Goal: Information Seeking & Learning: Learn about a topic

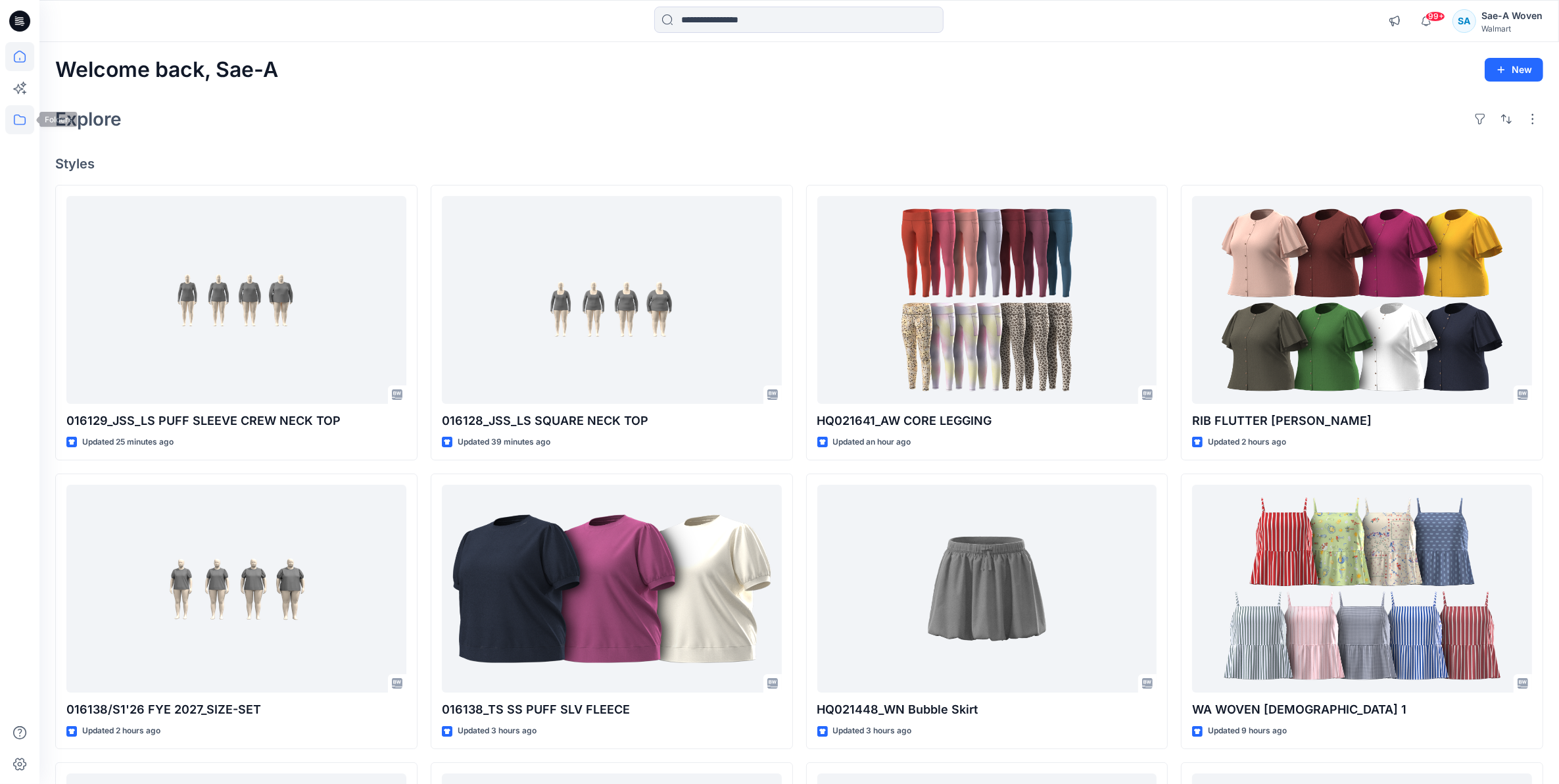
click at [18, 117] on icon at bounding box center [20, 119] width 29 height 29
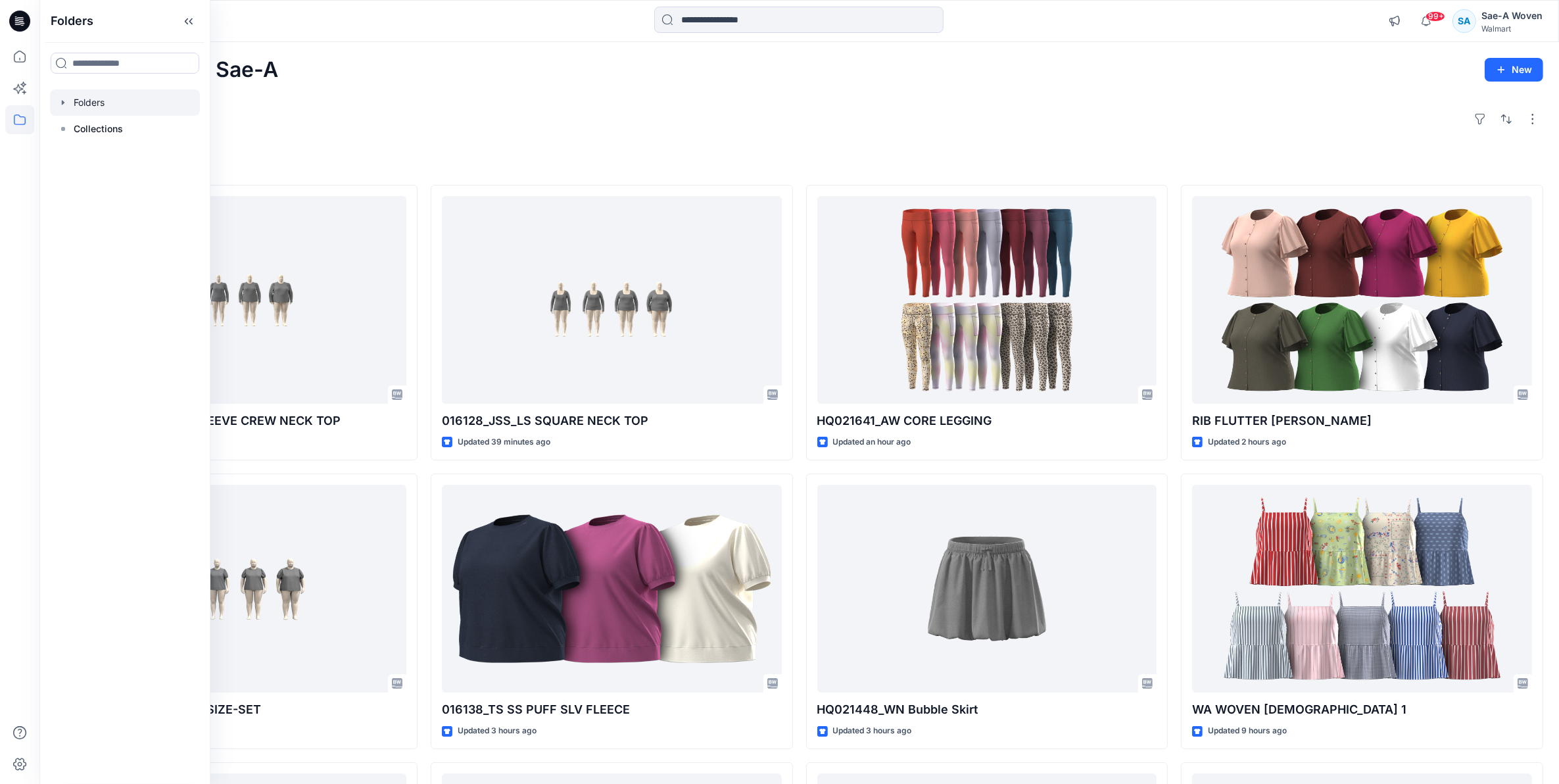
click at [117, 103] on div at bounding box center [125, 103] width 150 height 27
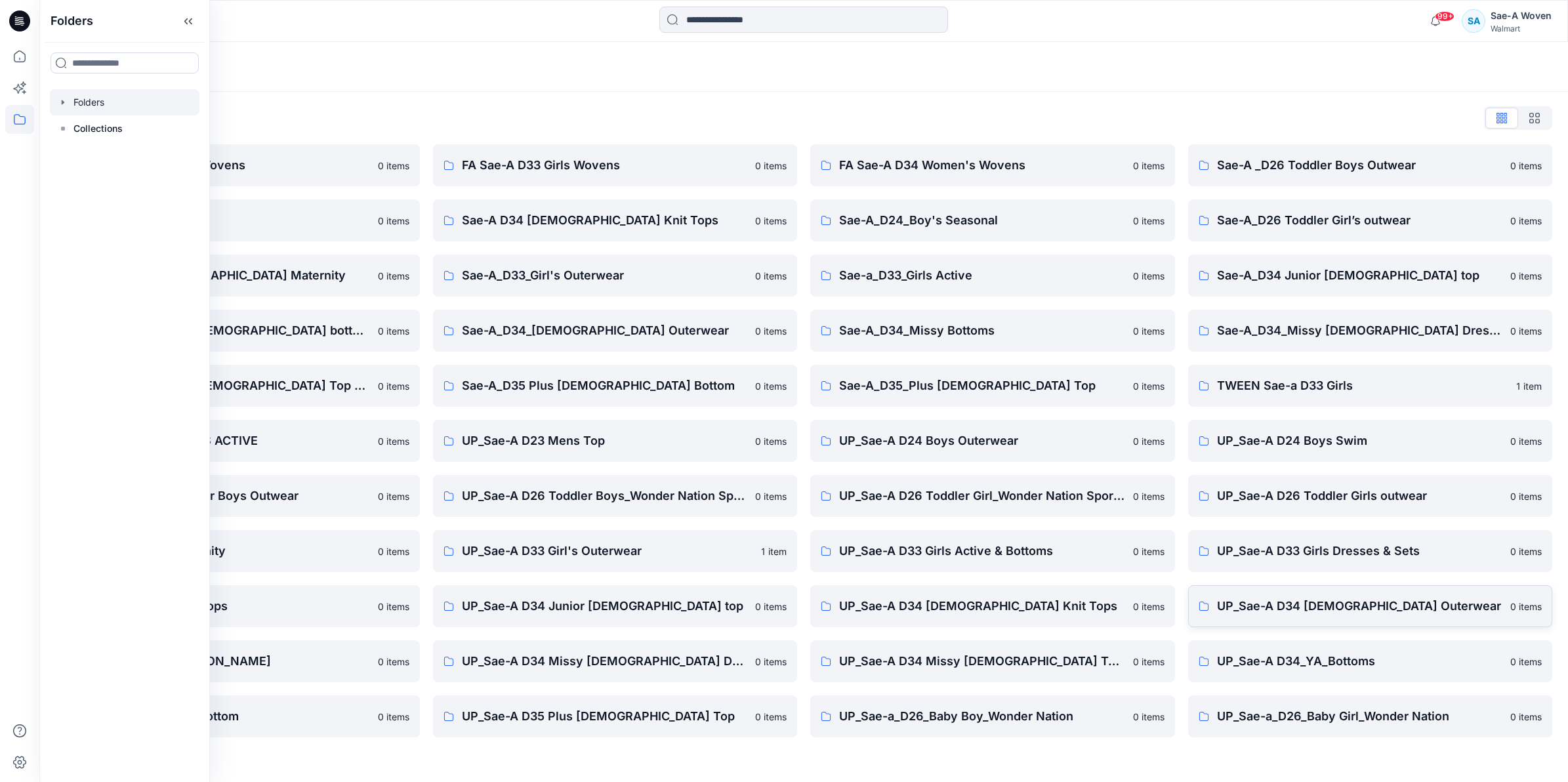
click at [1333, 606] on p "UP_Sae-A D34 [DEMOGRAPHIC_DATA] Outerwear" at bounding box center [1360, 606] width 286 height 18
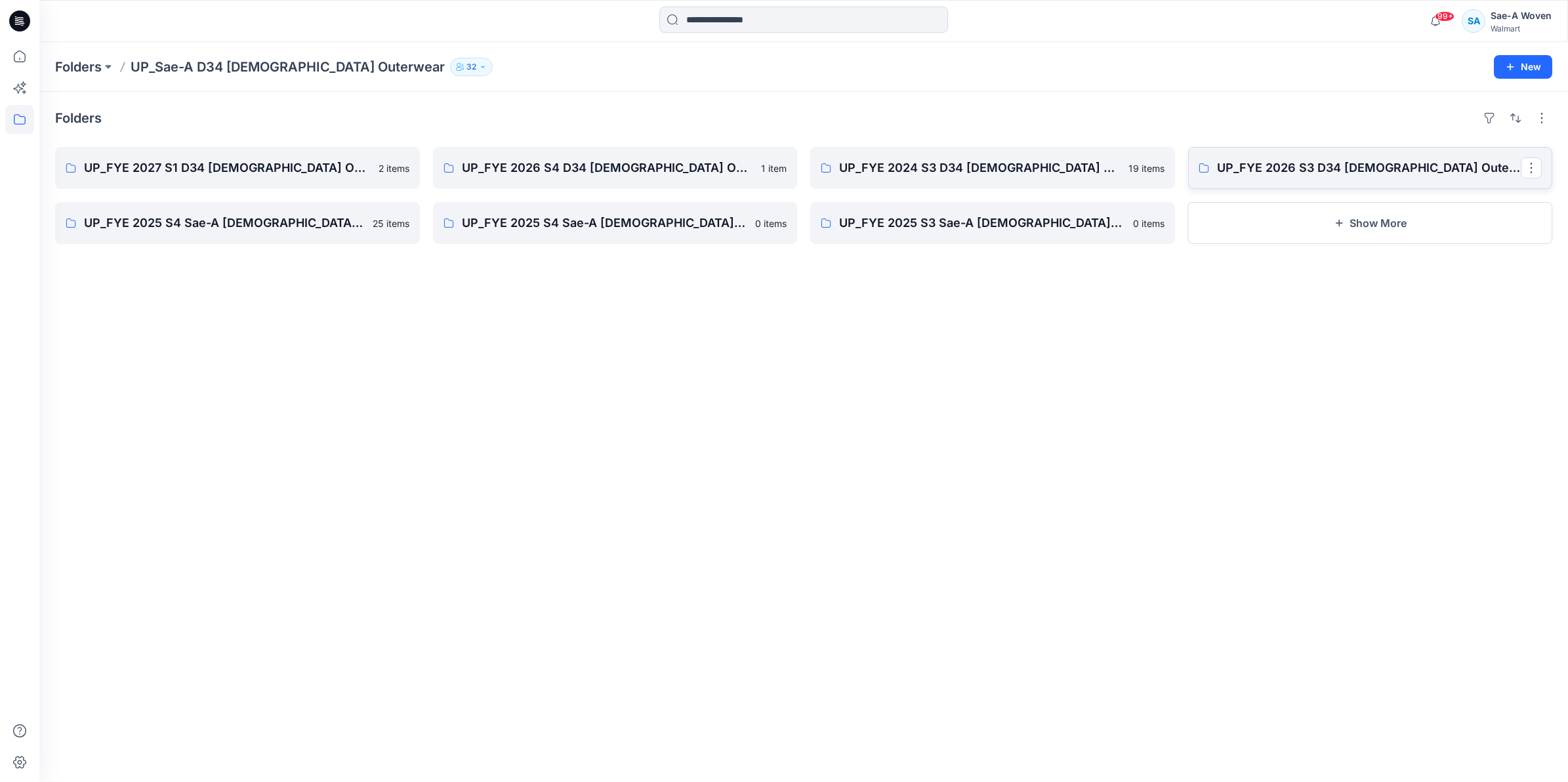
click at [1309, 178] on link "UP_FYE 2026 S3 D34 [DEMOGRAPHIC_DATA] Outerwear Ozark Trail" at bounding box center [1370, 168] width 365 height 42
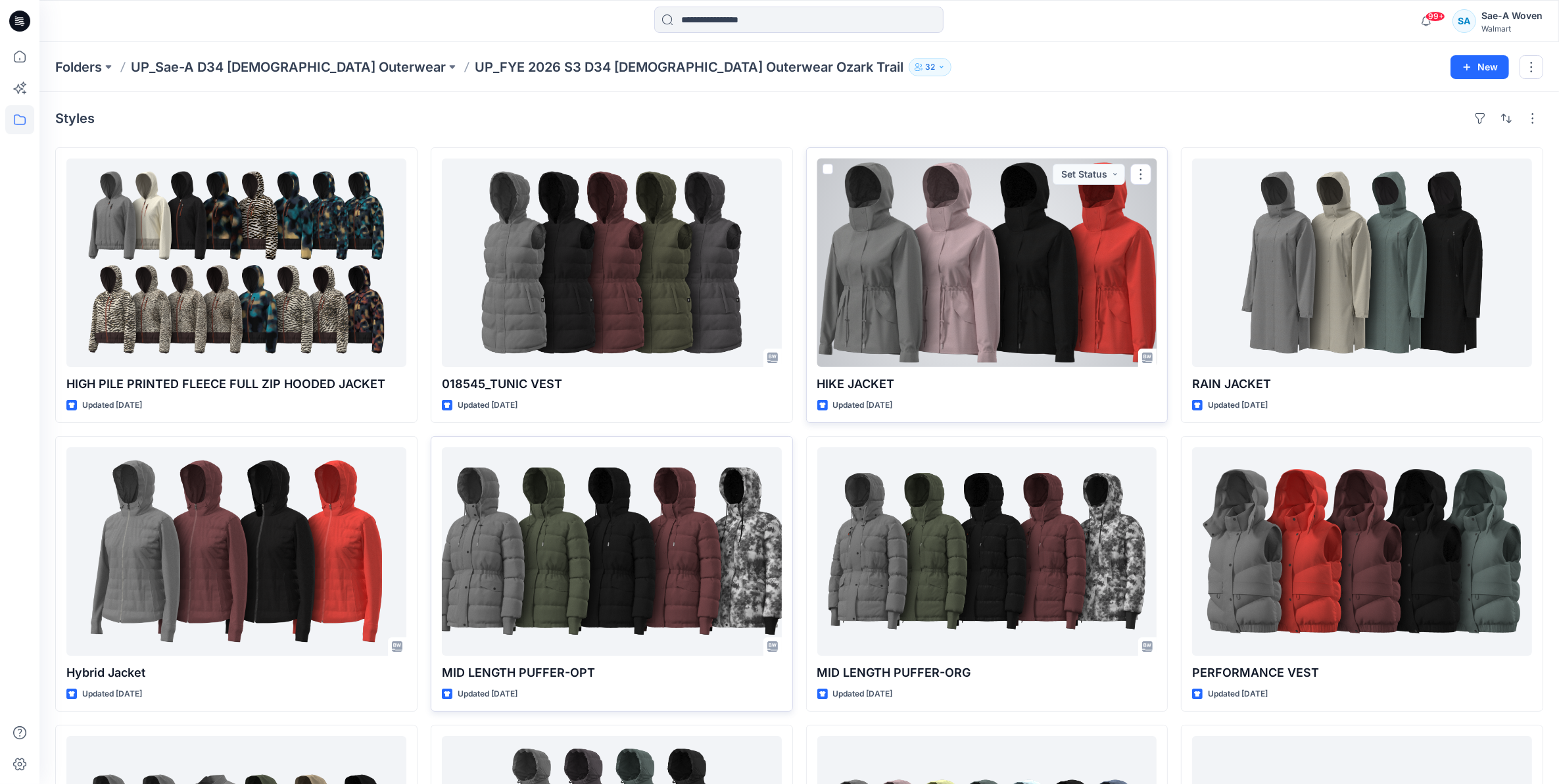
click at [968, 314] on div at bounding box center [987, 262] width 340 height 208
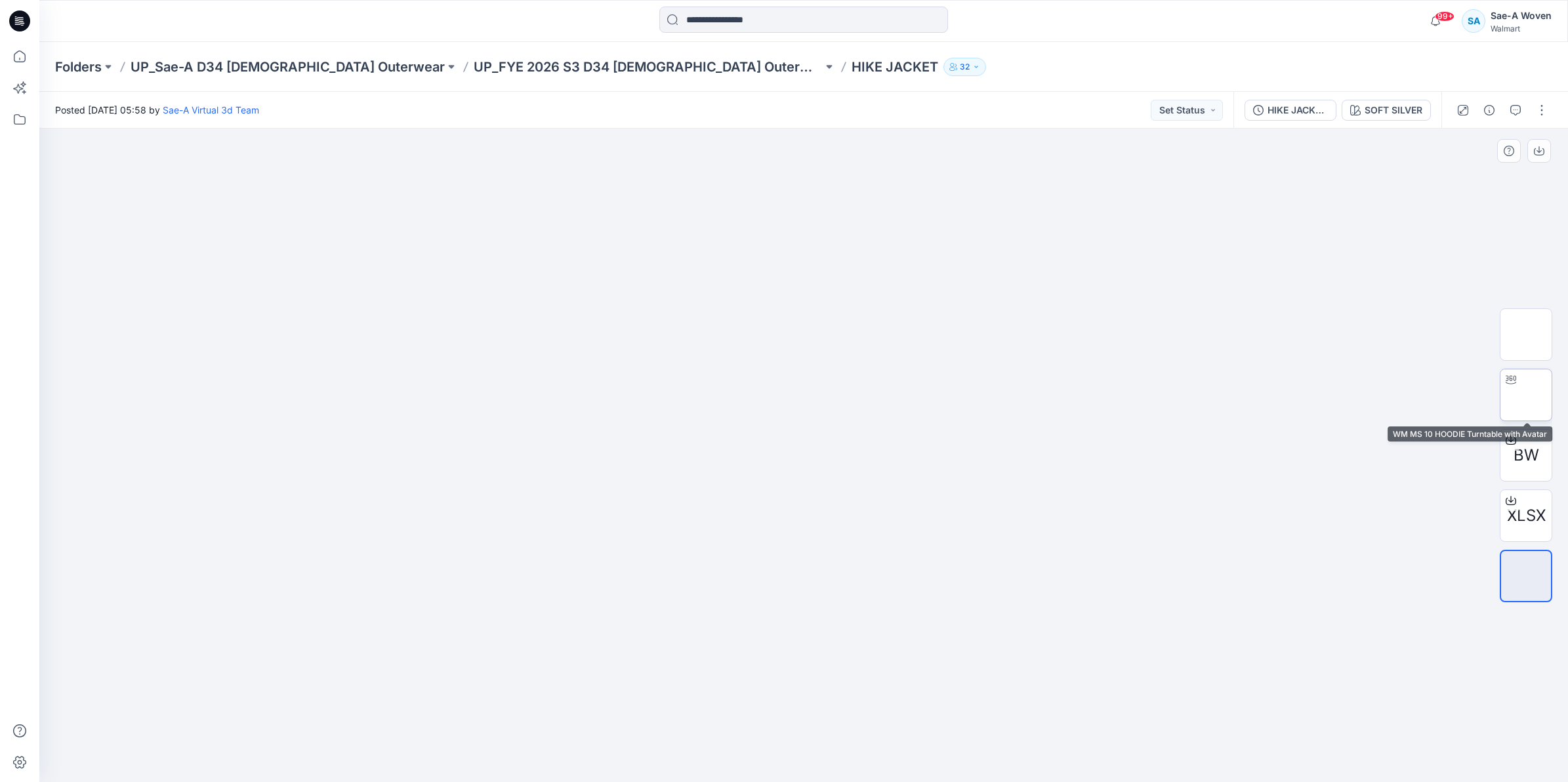
click at [1526, 395] on img at bounding box center [1526, 395] width 0 height 0
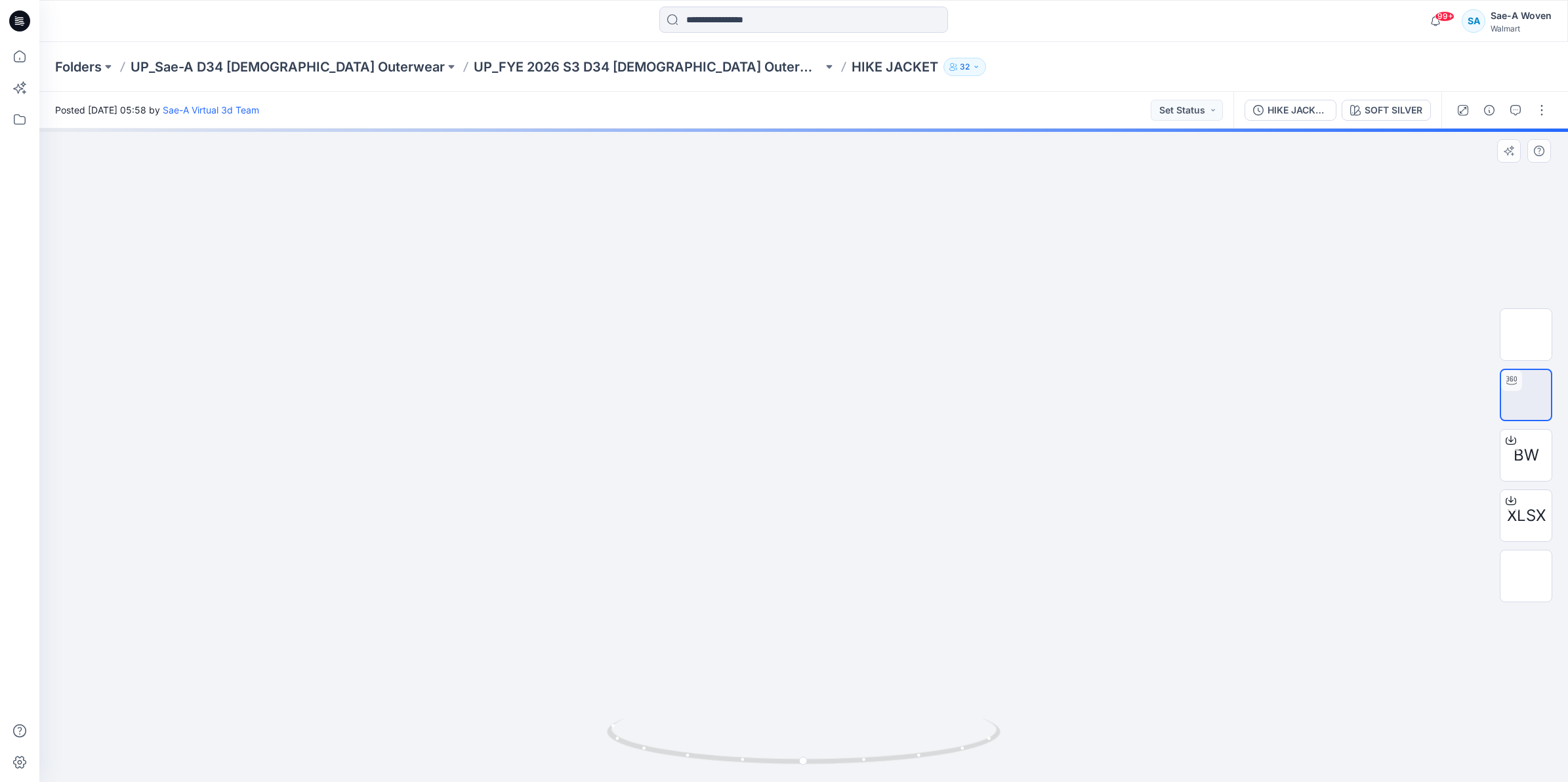
drag, startPoint x: 785, startPoint y: 206, endPoint x: 709, endPoint y: 566, distance: 367.9
click at [723, 627] on img at bounding box center [804, 455] width 1104 height 653
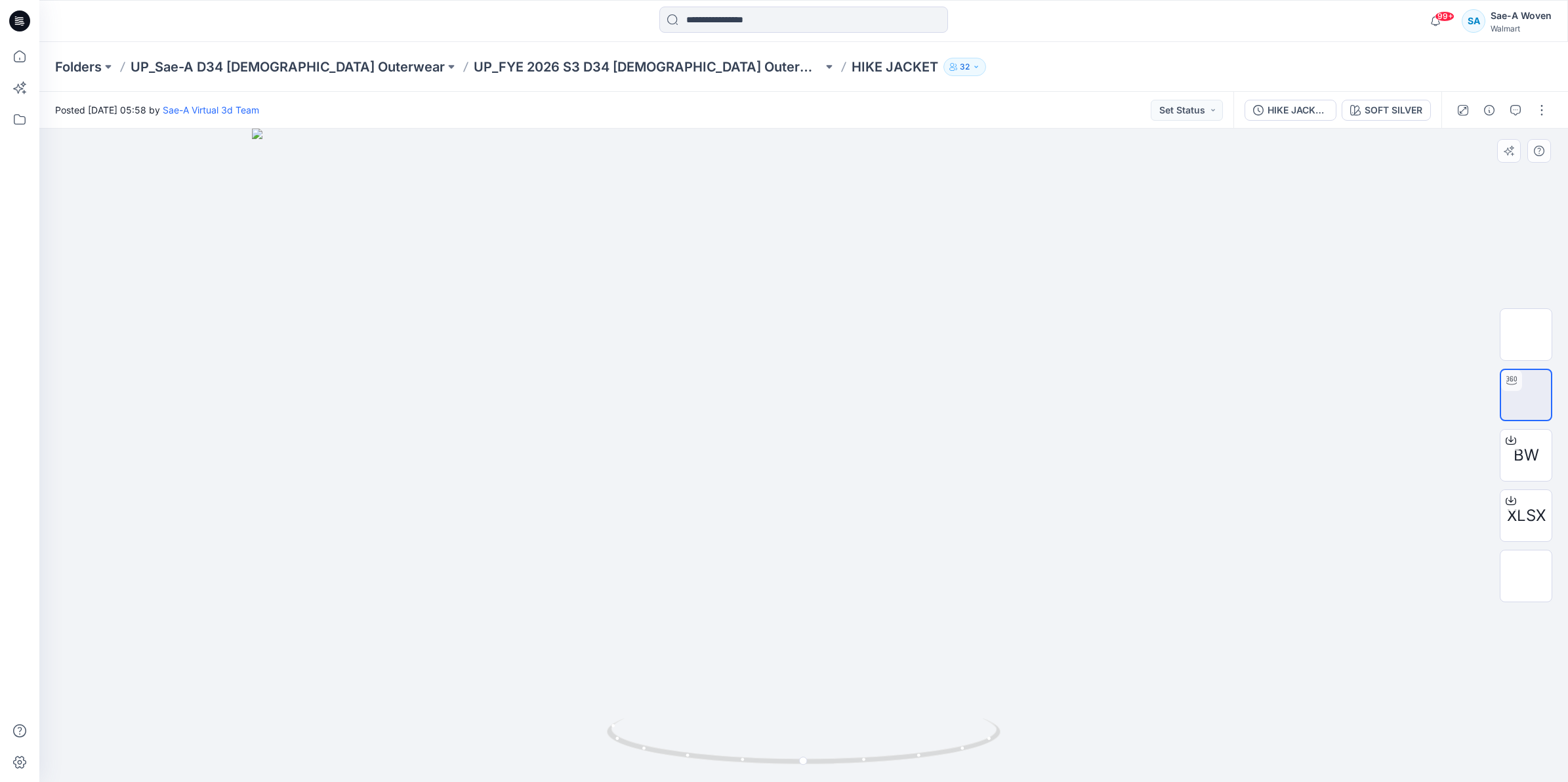
drag, startPoint x: 707, startPoint y: 473, endPoint x: 723, endPoint y: 581, distance: 109.2
click at [674, 540] on img at bounding box center [804, 455] width 1104 height 653
drag, startPoint x: 744, startPoint y: 773, endPoint x: 807, endPoint y: 772, distance: 63.0
click at [807, 772] on img at bounding box center [803, 750] width 394 height 64
drag, startPoint x: 765, startPoint y: 765, endPoint x: 1126, endPoint y: 763, distance: 361.0
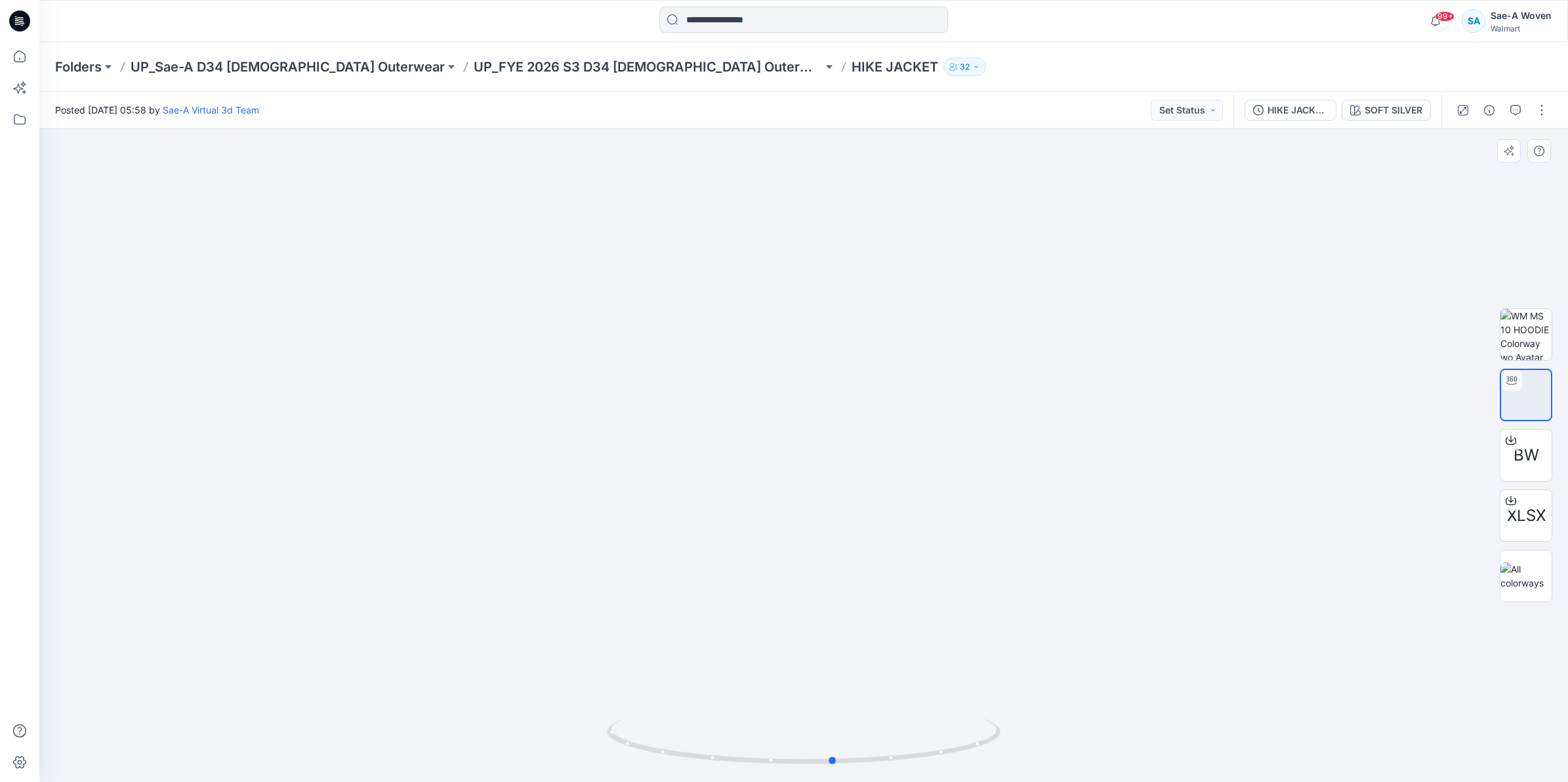
click at [1126, 763] on div at bounding box center [803, 455] width 1529 height 653
click at [1511, 325] on img at bounding box center [1526, 334] width 51 height 51
click at [1534, 568] on img at bounding box center [1526, 576] width 51 height 27
click at [1290, 113] on div "HIKE JACKET_SAEA_111224" at bounding box center [1298, 110] width 60 height 15
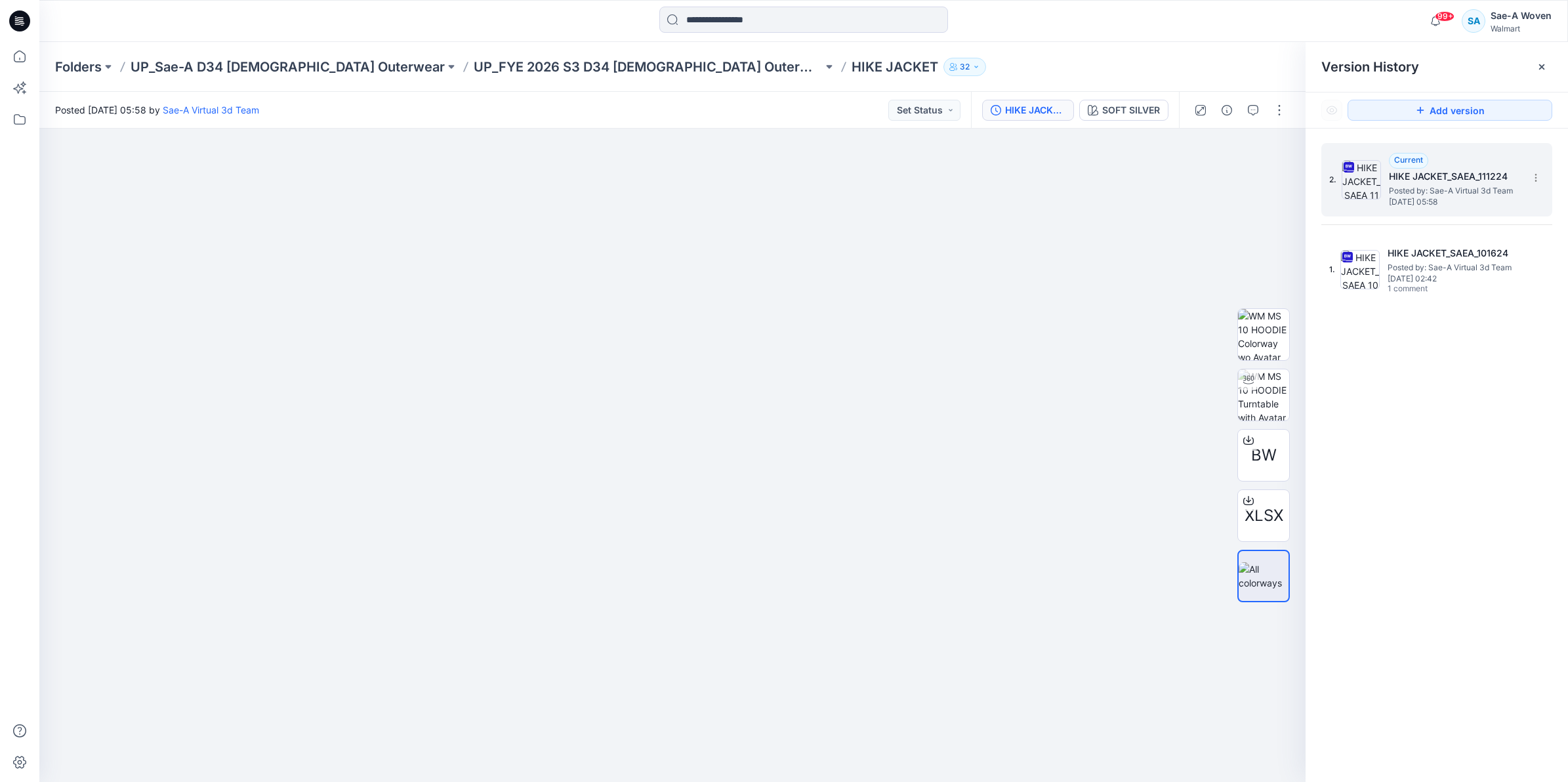
click at [1408, 178] on h5 "HIKE JACKET_SAEA_111224" at bounding box center [1455, 176] width 132 height 16
click at [1426, 191] on span "Posted by: Sae-A Virtual 3d Team" at bounding box center [1455, 191] width 132 height 13
click at [1152, 484] on div at bounding box center [672, 455] width 1266 height 653
click at [1250, 405] on img at bounding box center [1264, 394] width 51 height 51
drag, startPoint x: 676, startPoint y: 539, endPoint x: 563, endPoint y: 592, distance: 124.8
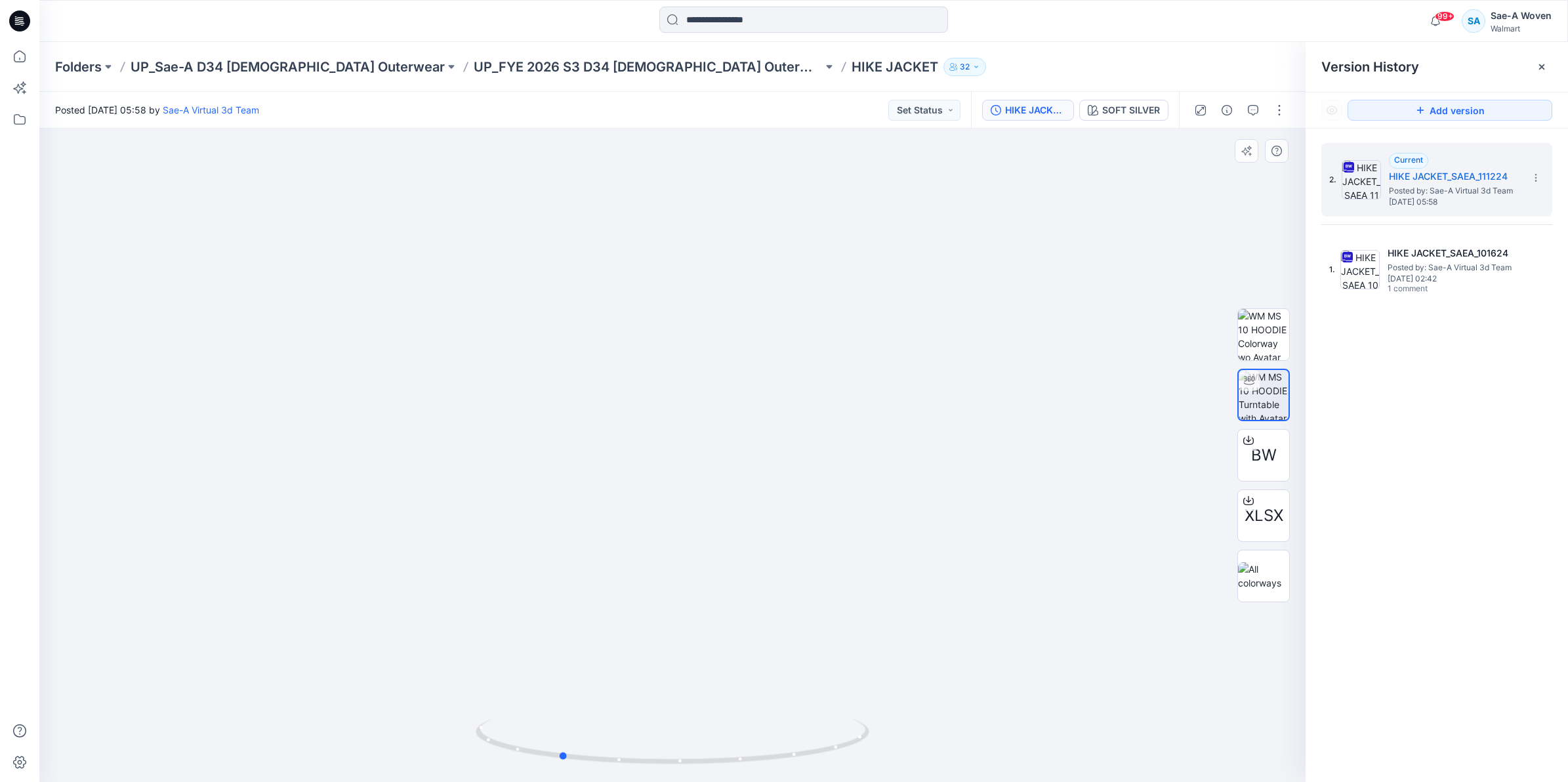
click at [563, 592] on div at bounding box center [672, 455] width 1266 height 653
drag, startPoint x: 621, startPoint y: 538, endPoint x: 738, endPoint y: 548, distance: 117.4
click at [738, 548] on div at bounding box center [672, 455] width 1266 height 653
drag, startPoint x: 808, startPoint y: 476, endPoint x: 649, endPoint y: 483, distance: 159.2
click at [649, 483] on div at bounding box center [672, 455] width 1266 height 653
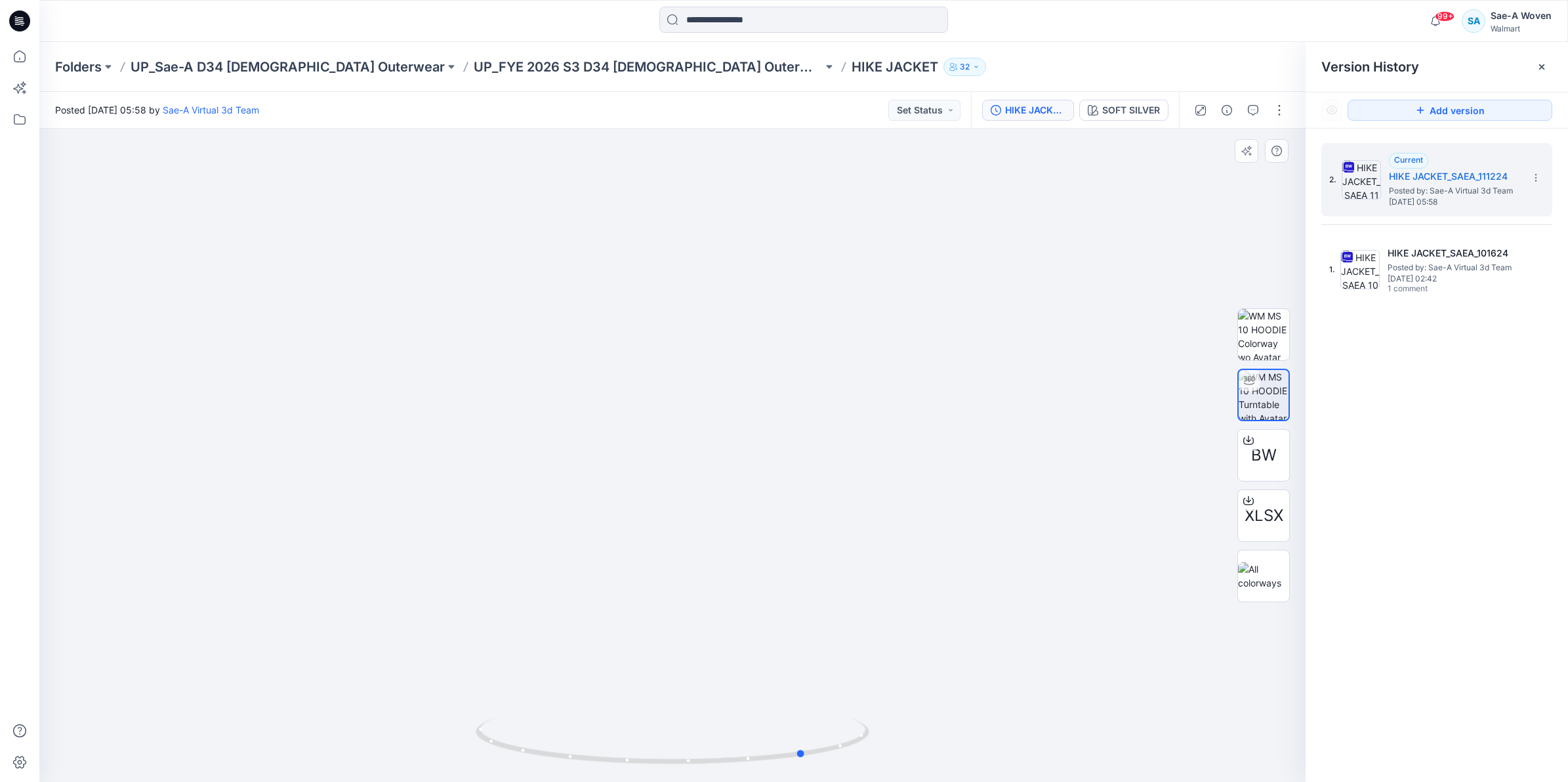
drag, startPoint x: 674, startPoint y: 395, endPoint x: 607, endPoint y: 441, distance: 81.3
click at [607, 441] on div at bounding box center [672, 455] width 1266 height 653
drag, startPoint x: 656, startPoint y: 569, endPoint x: 748, endPoint y: 585, distance: 93.4
click at [746, 585] on img at bounding box center [673, 470] width 1104 height 1104
click at [733, 548] on img at bounding box center [673, 471] width 1104 height 1104
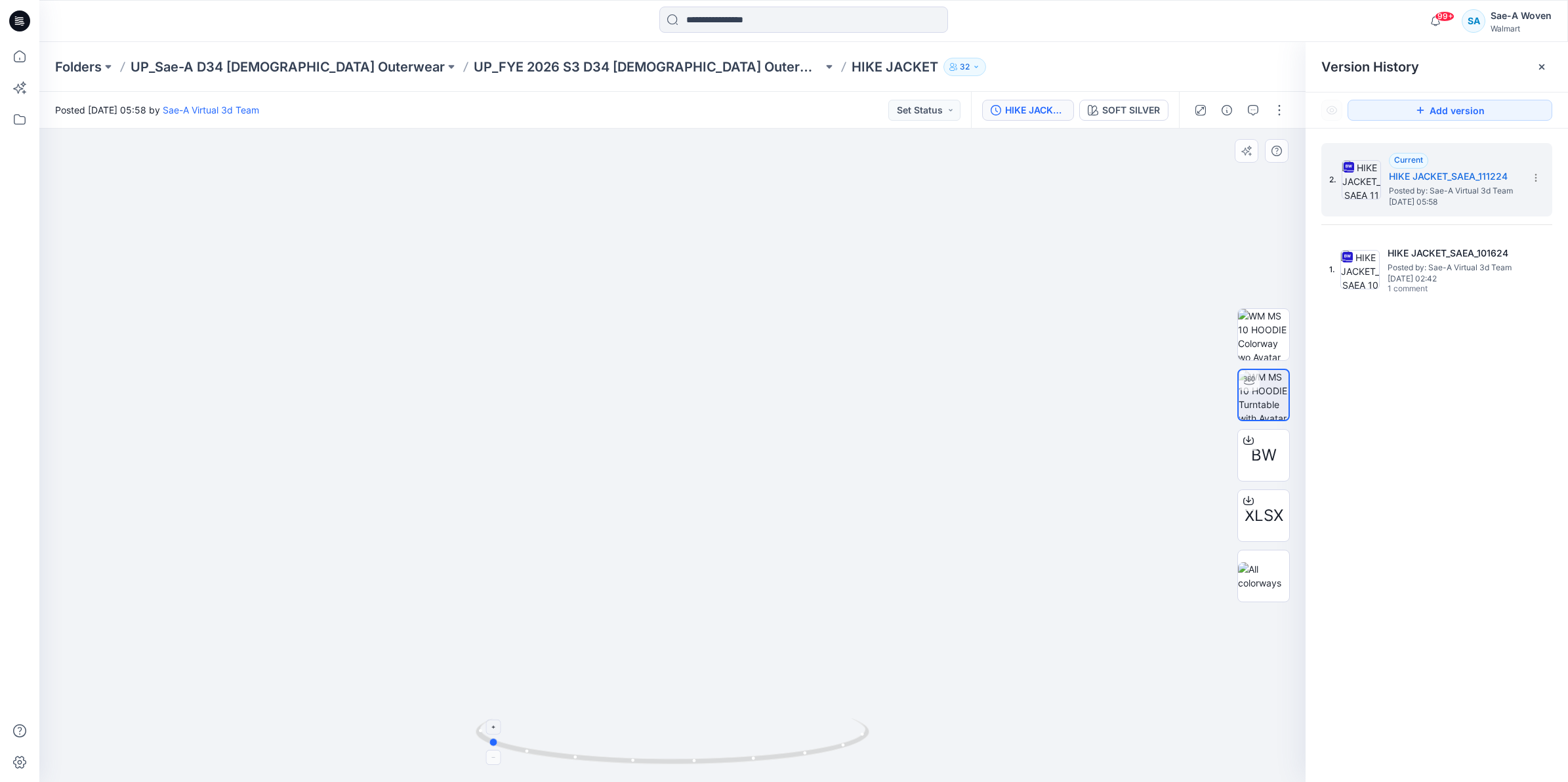
drag, startPoint x: 649, startPoint y: 768, endPoint x: 725, endPoint y: 758, distance: 76.7
click at [725, 758] on div at bounding box center [672, 749] width 394 height 66
drag, startPoint x: 730, startPoint y: 667, endPoint x: 759, endPoint y: 709, distance: 51.0
click at [759, 709] on img at bounding box center [673, 371] width 1104 height 823
